Goal: Task Accomplishment & Management: Manage account settings

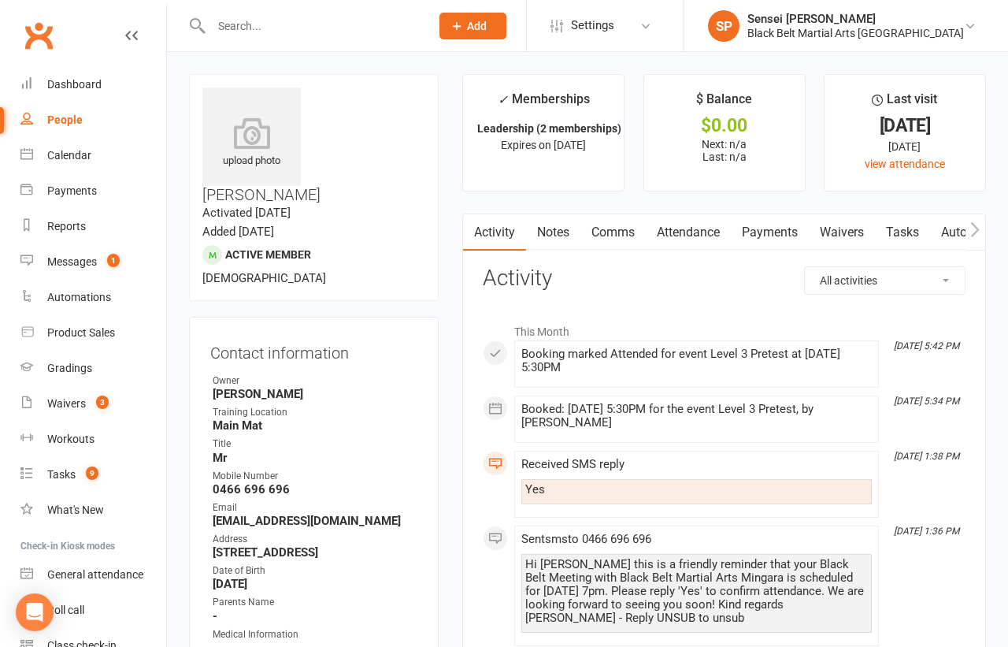
click at [243, 23] on input "text" at bounding box center [312, 26] width 213 height 22
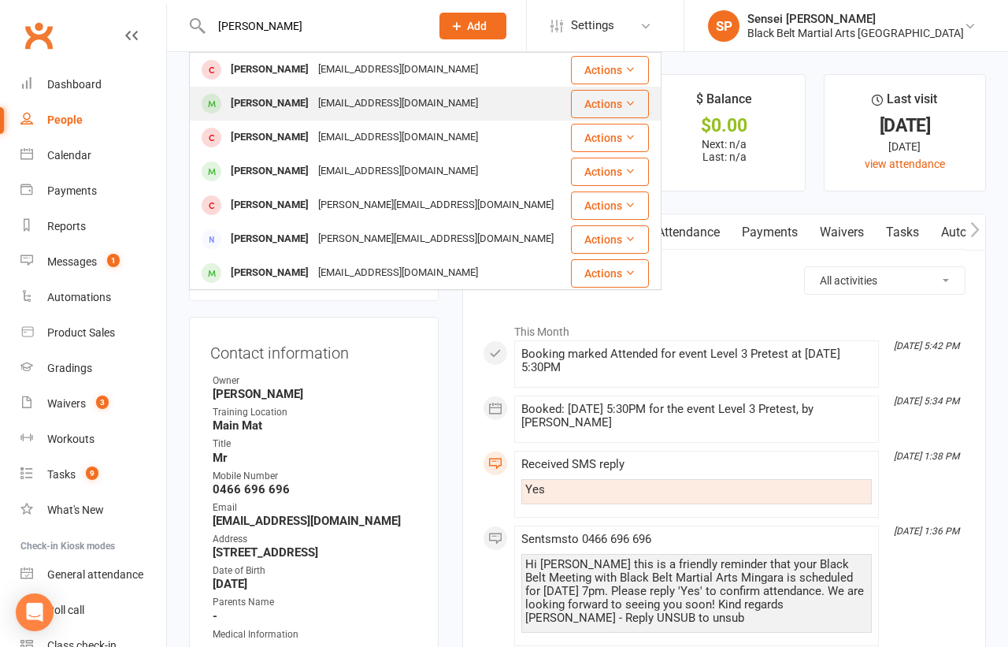
type input "[PERSON_NAME]"
click at [232, 98] on div "[PERSON_NAME]" at bounding box center [269, 103] width 87 height 23
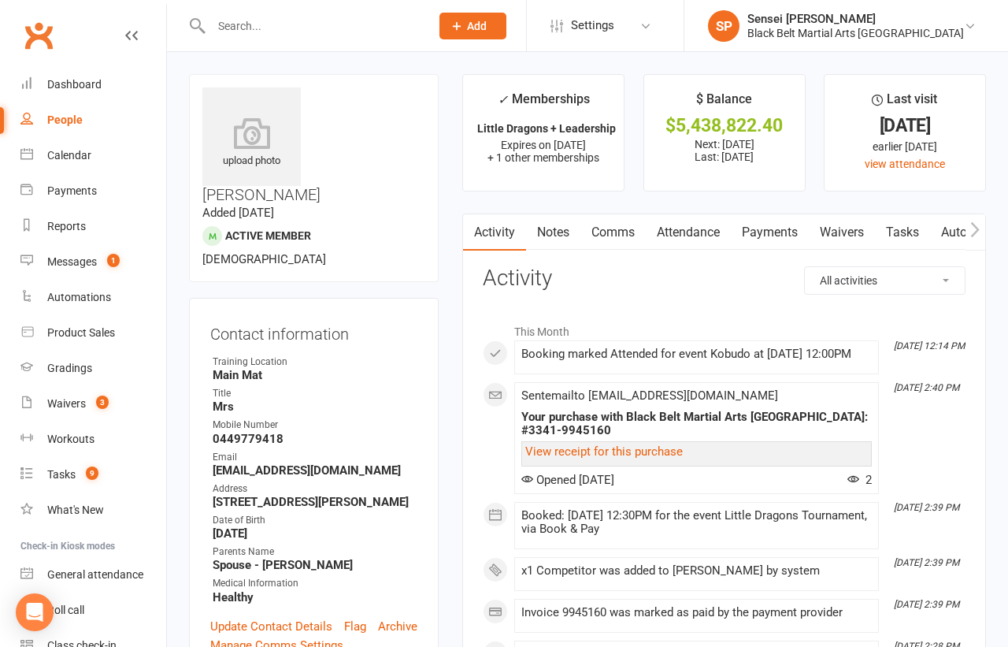
click at [754, 232] on link "Payments" at bounding box center [770, 232] width 78 height 36
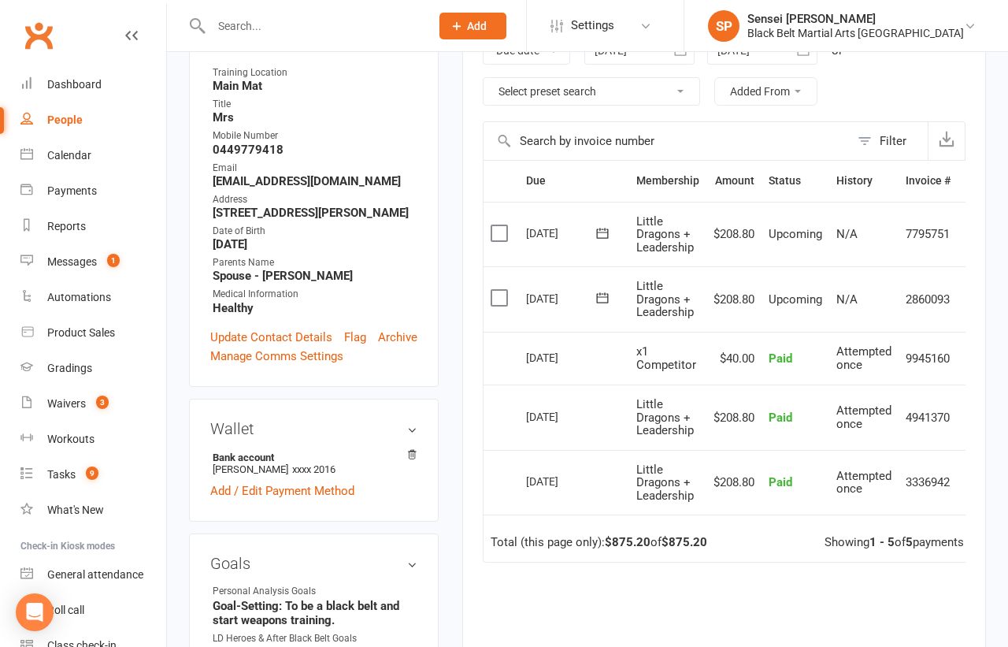
scroll to position [0, 28]
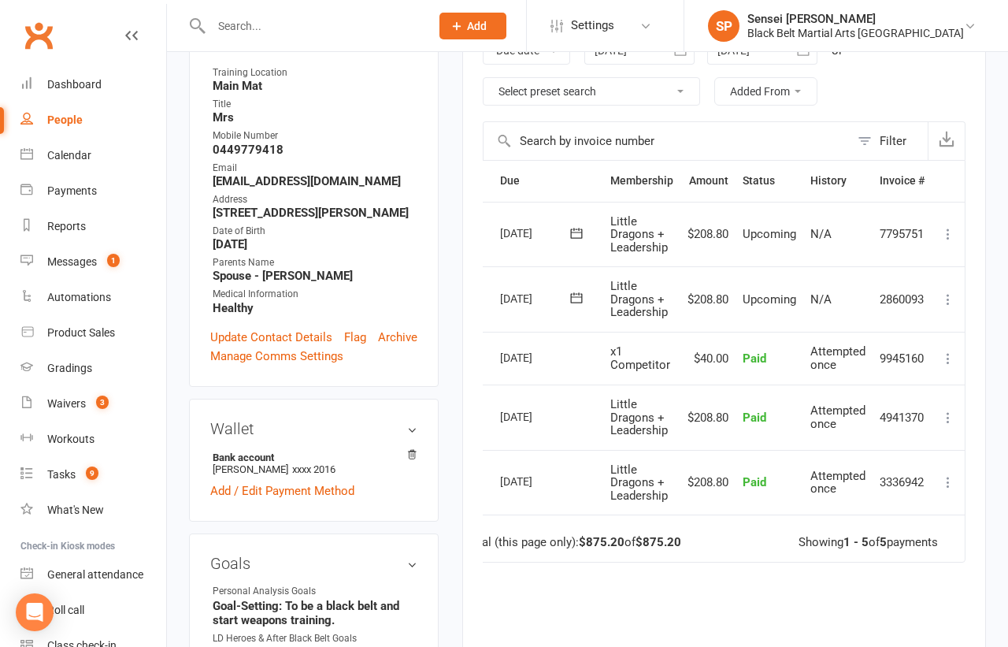
click at [946, 296] on icon at bounding box center [949, 299] width 16 height 16
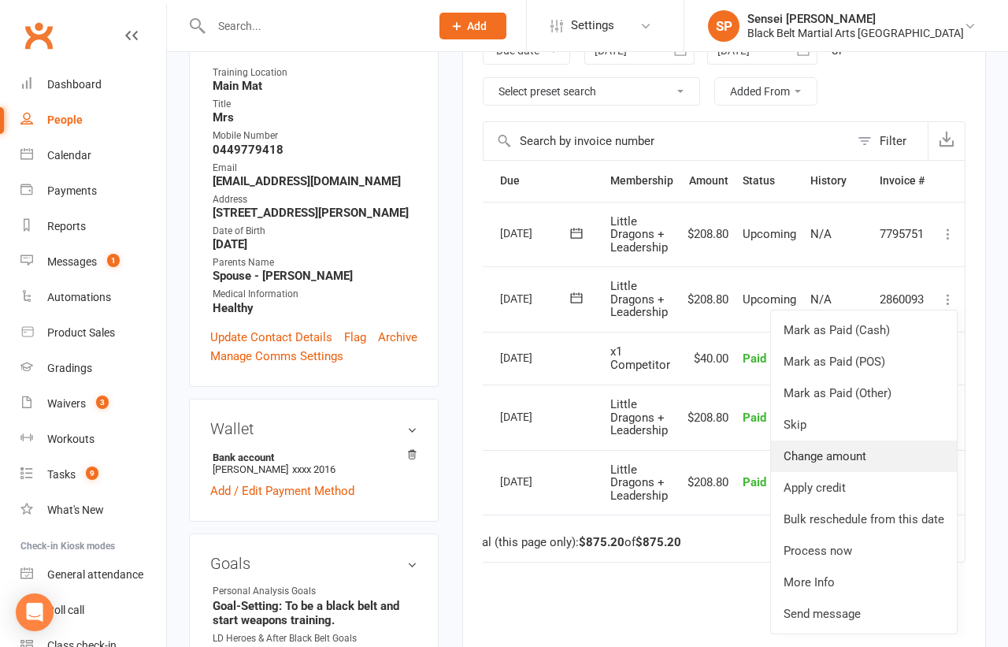
click at [833, 440] on link "Change amount" at bounding box center [864, 456] width 186 height 32
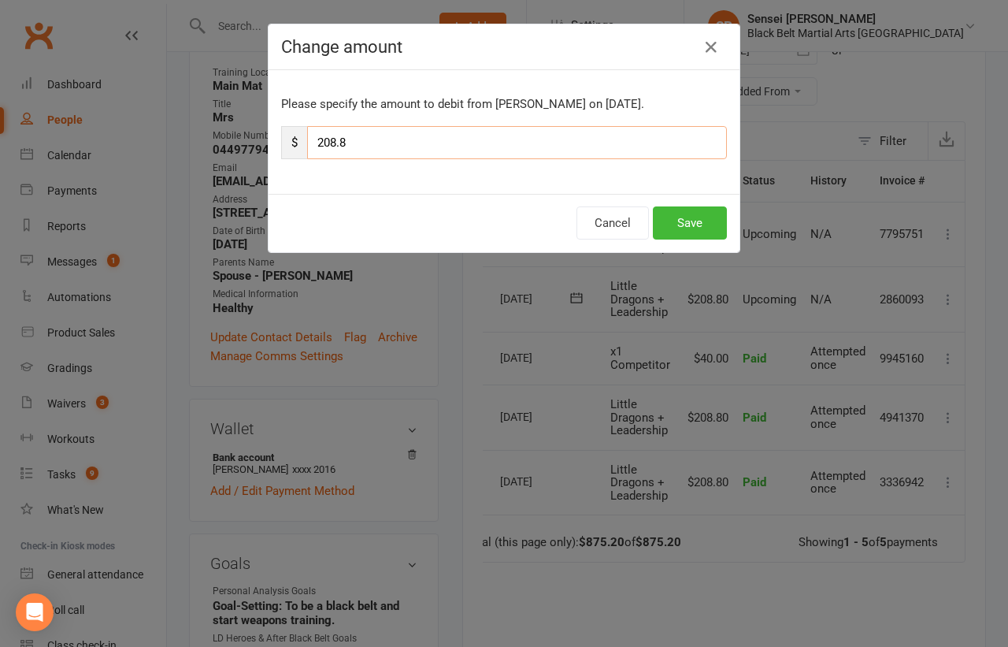
click at [329, 142] on input "208.8" at bounding box center [517, 142] width 420 height 33
type input "158.8"
click at [686, 221] on button "Save" at bounding box center [690, 222] width 74 height 33
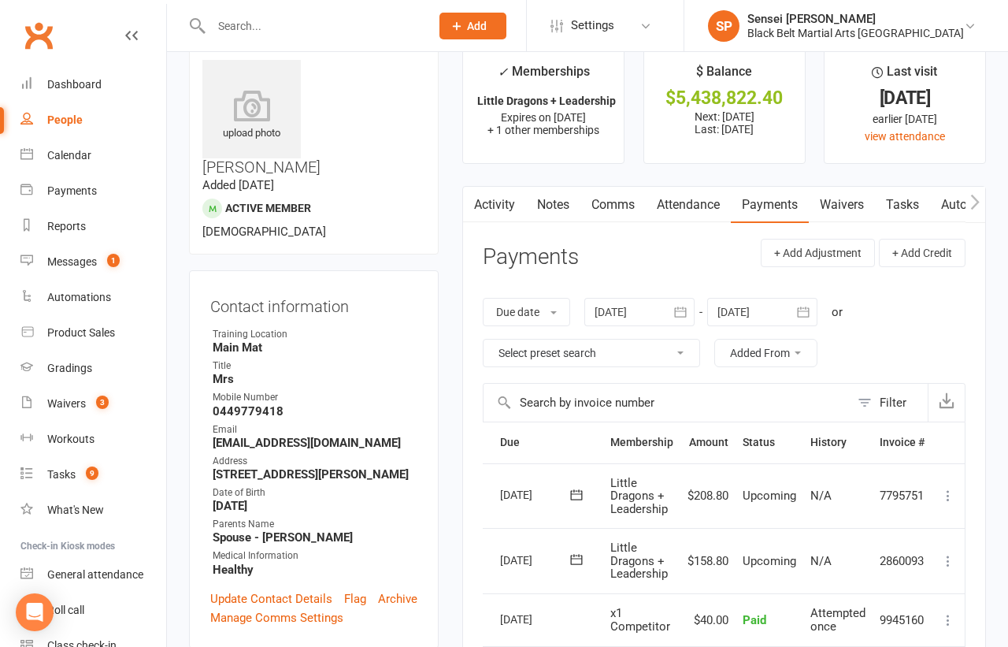
scroll to position [21, 0]
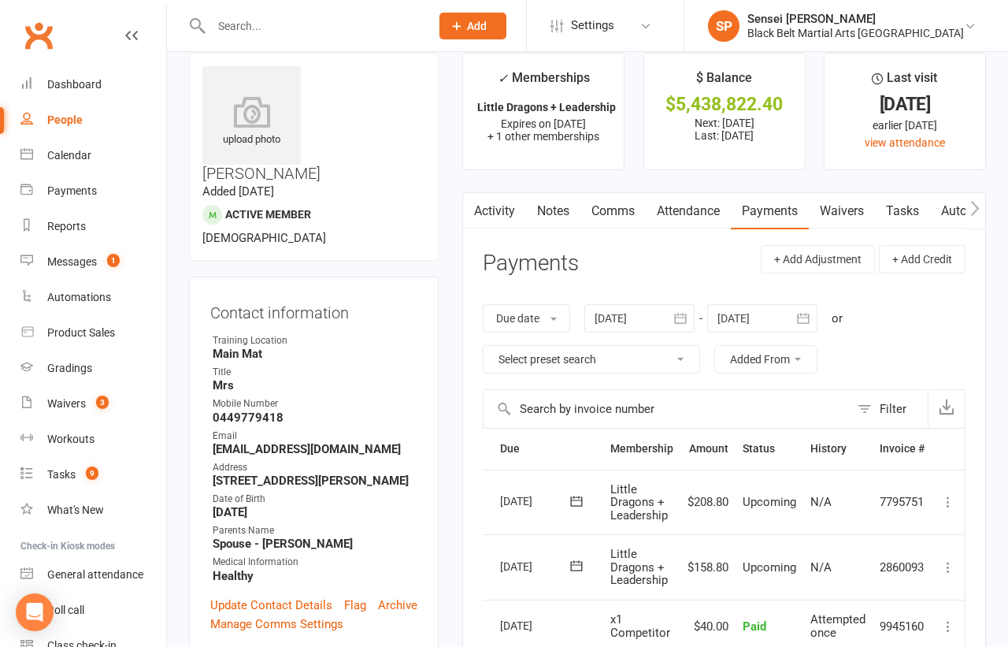
click at [611, 211] on link "Comms" at bounding box center [613, 211] width 65 height 36
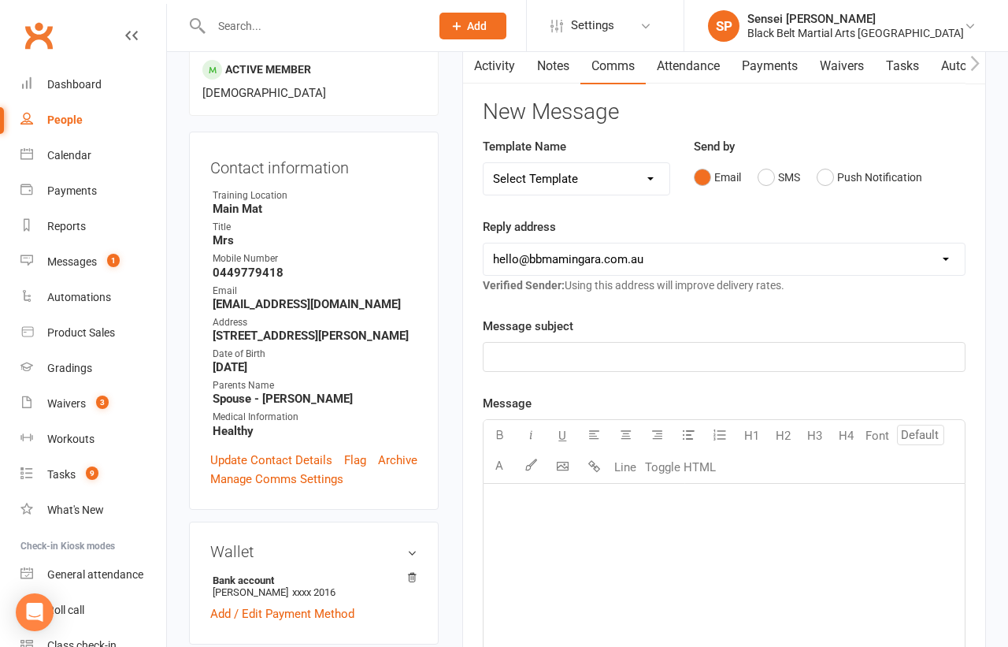
scroll to position [217, 0]
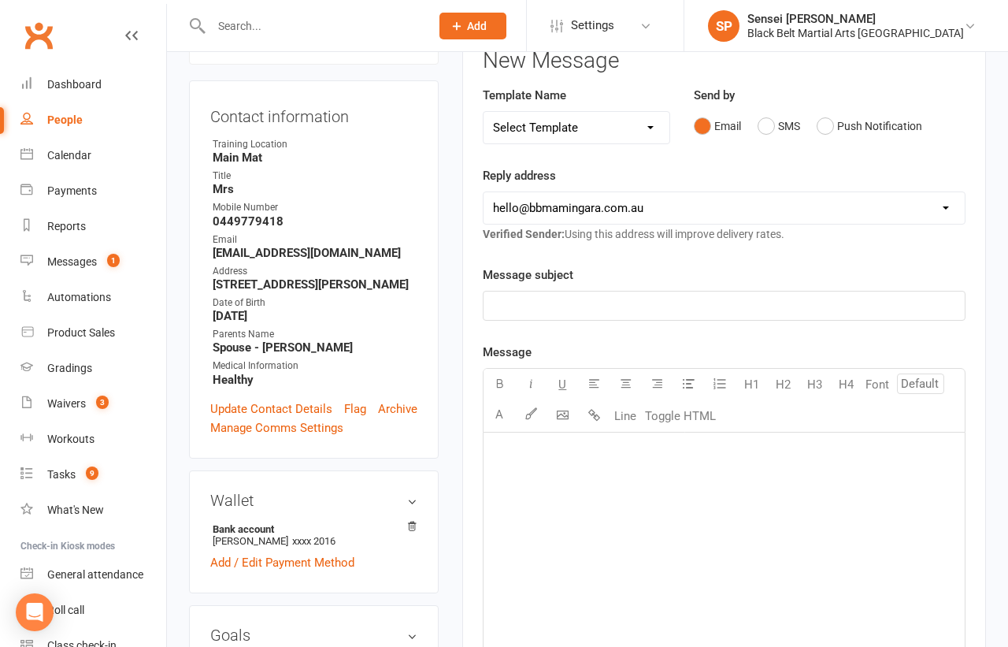
click at [645, 117] on select "Select Template [SMS] 14 Day Absentee AFU Lil Dragons [SMS] 14 day Absentee AFU…" at bounding box center [577, 128] width 186 height 32
select select "31"
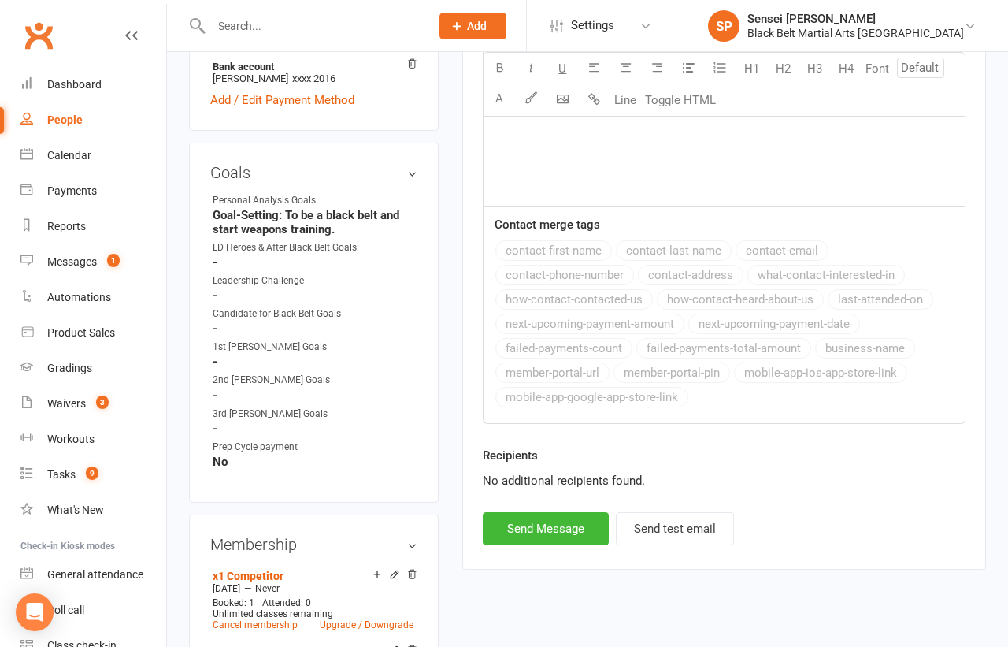
scroll to position [723, 0]
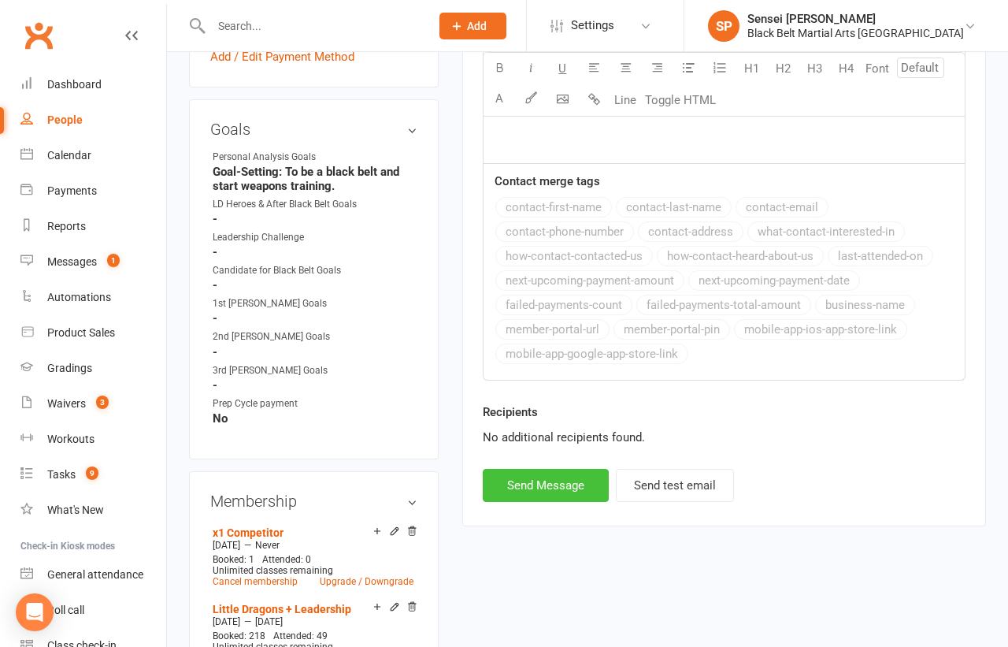
click at [578, 472] on button "Send Message" at bounding box center [546, 485] width 126 height 33
select select
click at [87, 80] on div "Dashboard" at bounding box center [74, 84] width 54 height 13
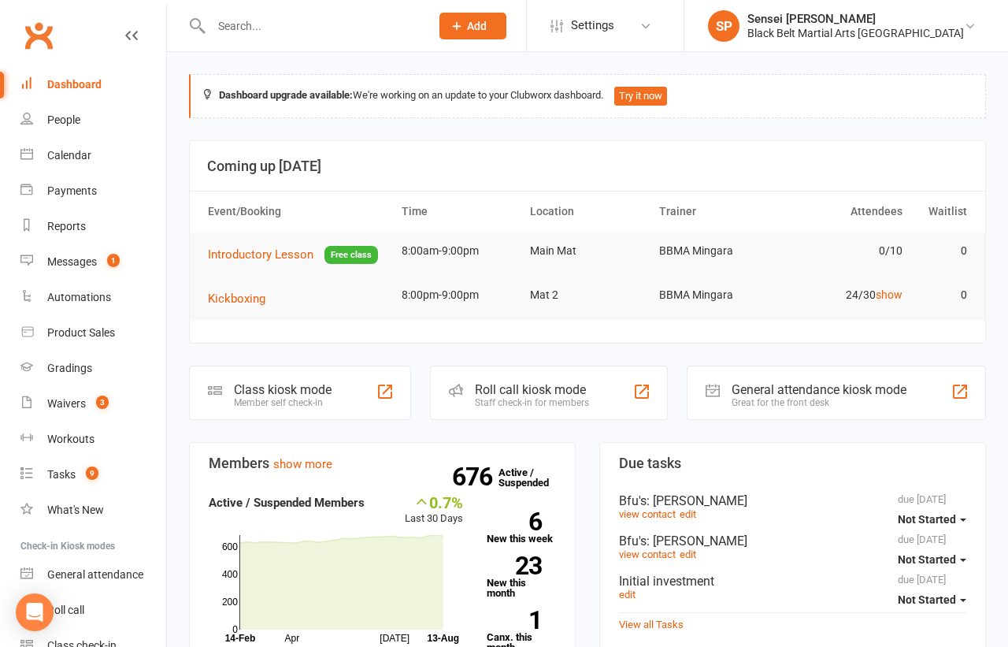
click at [228, 25] on input "text" at bounding box center [312, 26] width 213 height 22
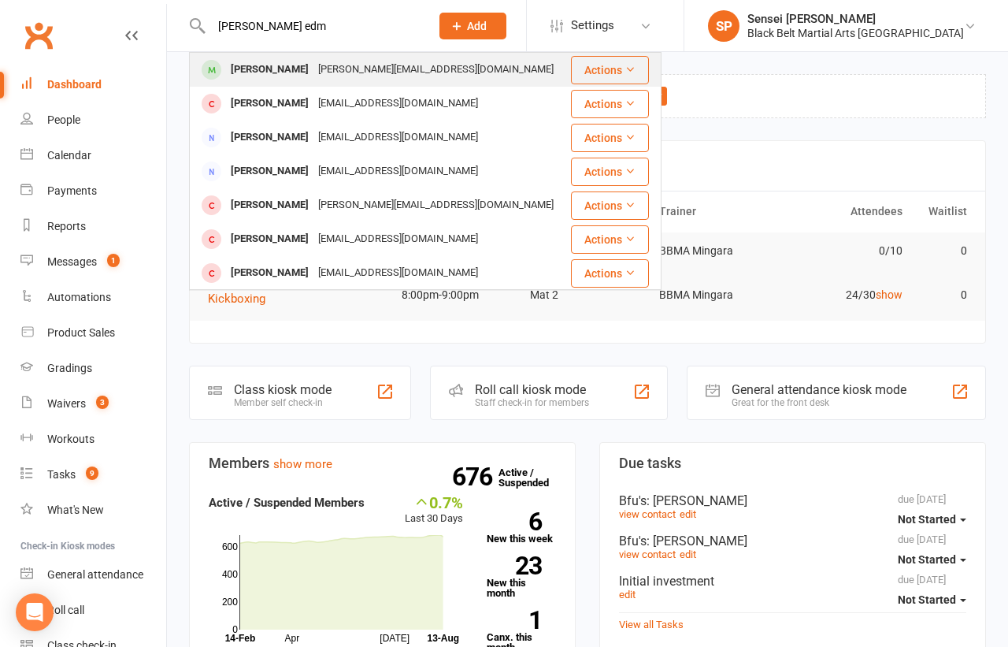
type input "[PERSON_NAME] edm"
click at [256, 65] on div "[PERSON_NAME]" at bounding box center [269, 69] width 87 height 23
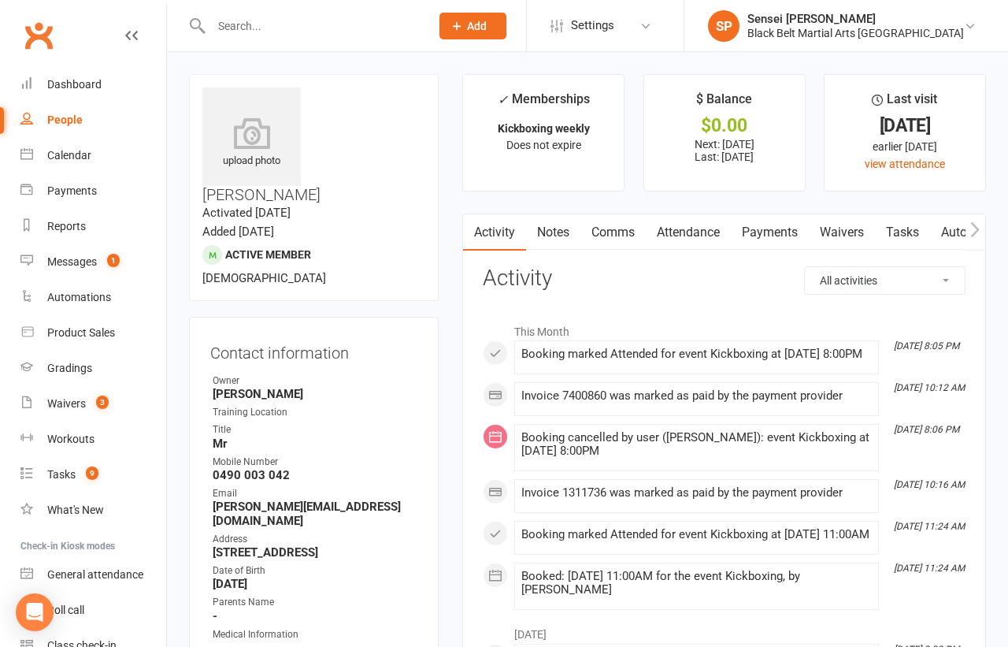
click at [692, 232] on link "Attendance" at bounding box center [688, 232] width 85 height 36
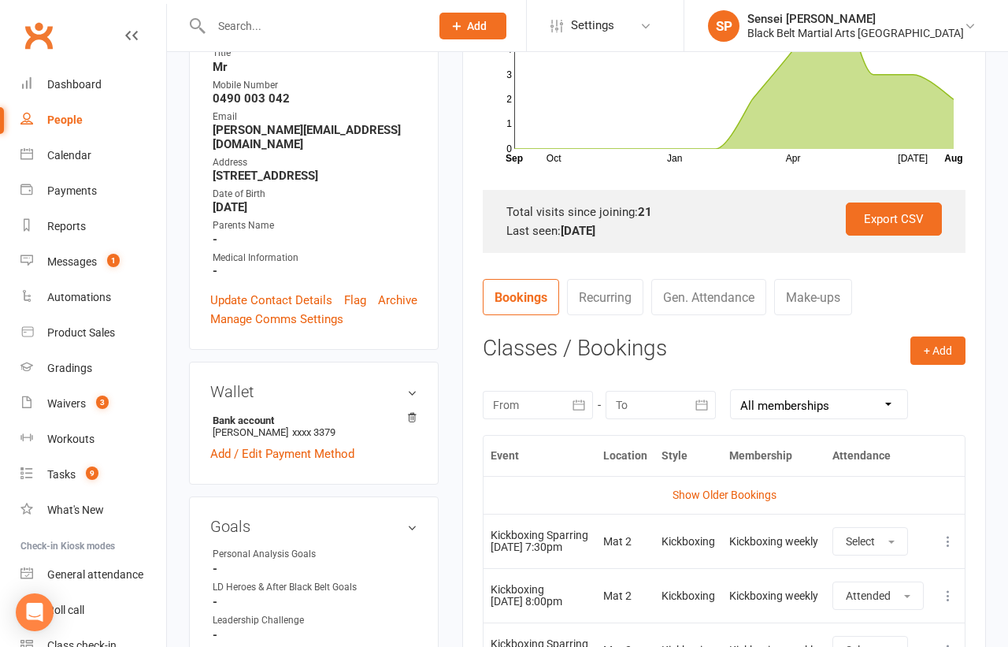
scroll to position [347, 0]
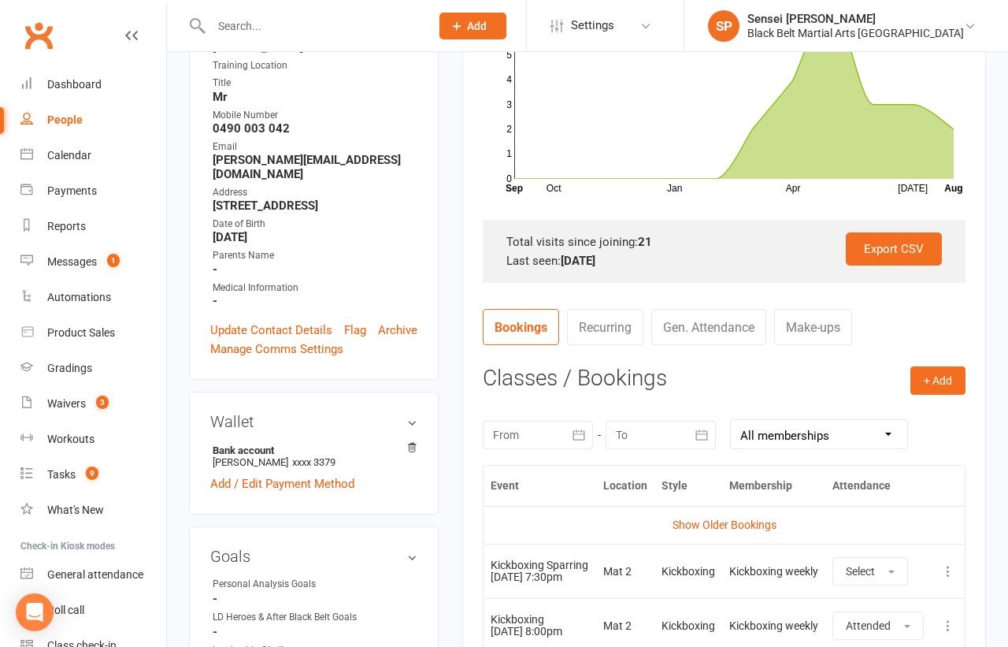
click at [581, 431] on icon "button" at bounding box center [579, 435] width 16 height 16
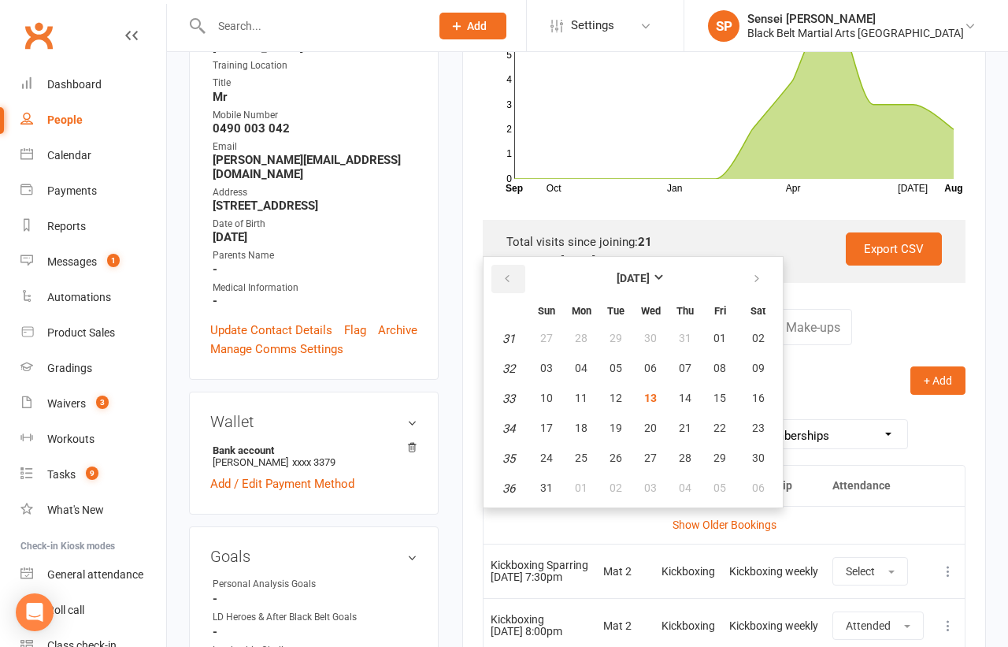
click at [506, 273] on icon "button" at bounding box center [507, 279] width 11 height 13
click at [612, 336] on span "01" at bounding box center [616, 338] width 13 height 13
type input "[DATE]"
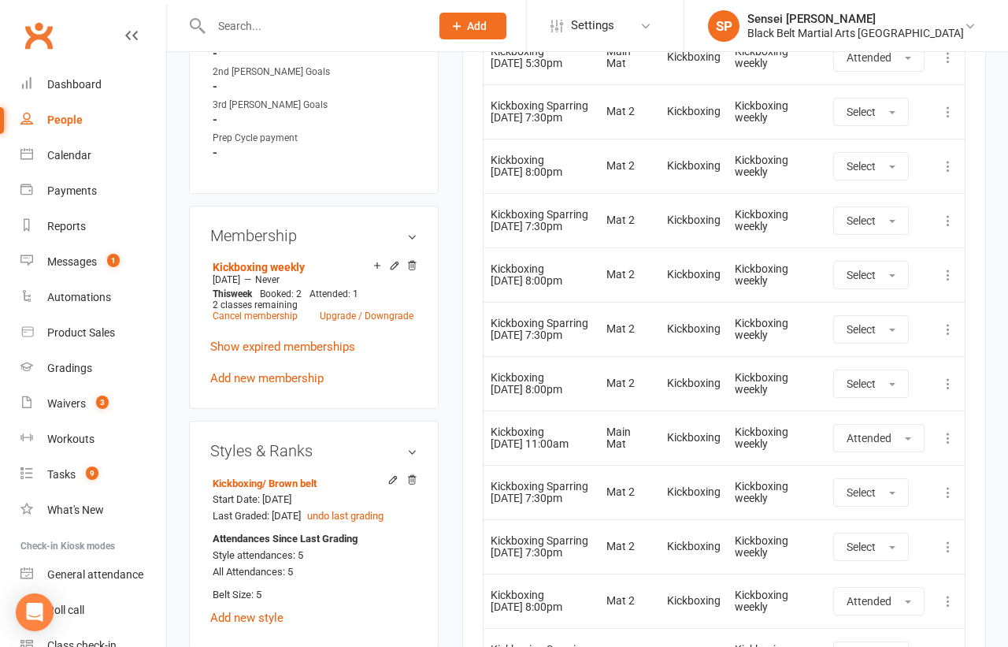
scroll to position [1030, 0]
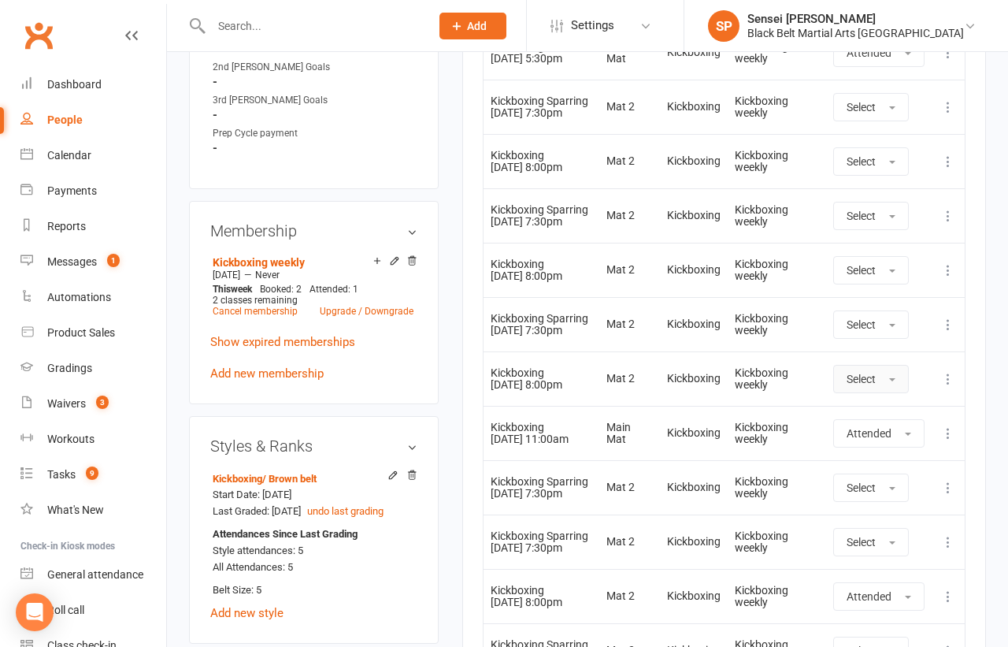
click at [869, 373] on span "Select" at bounding box center [861, 379] width 29 height 13
click at [870, 407] on span "Attended" at bounding box center [870, 414] width 47 height 14
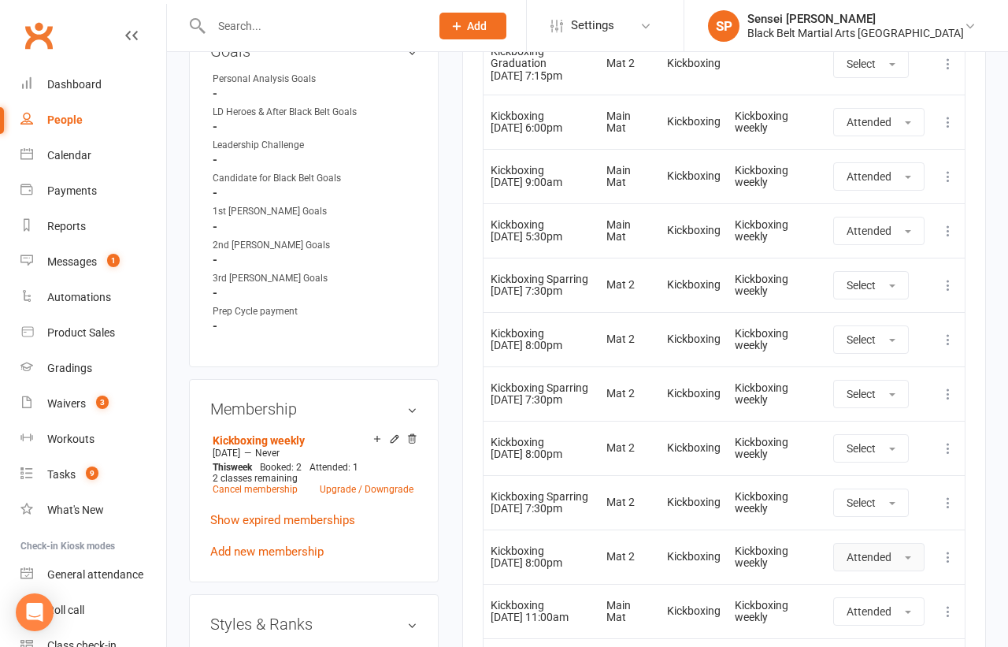
scroll to position [852, 0]
